Goal: Information Seeking & Learning: Find specific page/section

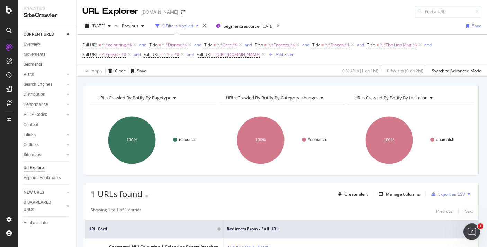
scroll to position [68, 0]
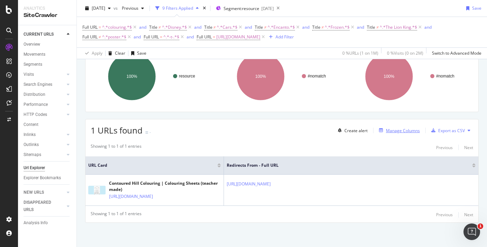
click at [403, 129] on div "Manage Columns" at bounding box center [403, 131] width 34 height 6
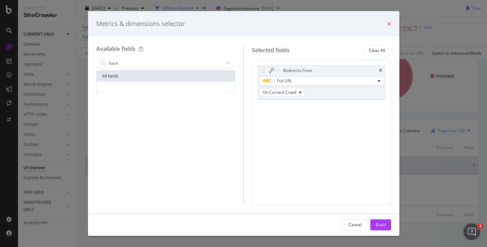
type input "back"
click at [388, 25] on icon "times" at bounding box center [389, 24] width 4 height 6
